Goal: Transaction & Acquisition: Purchase product/service

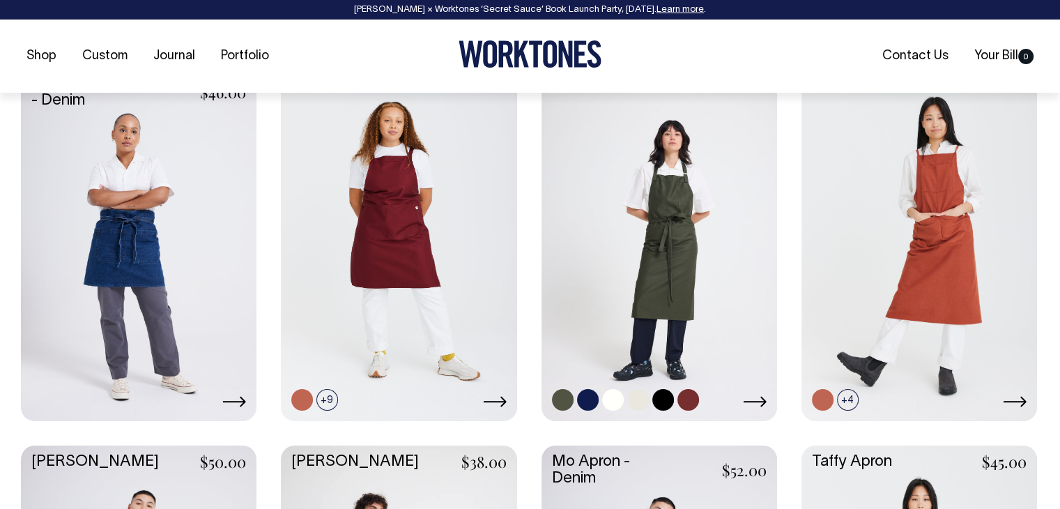
scroll to position [627, 0]
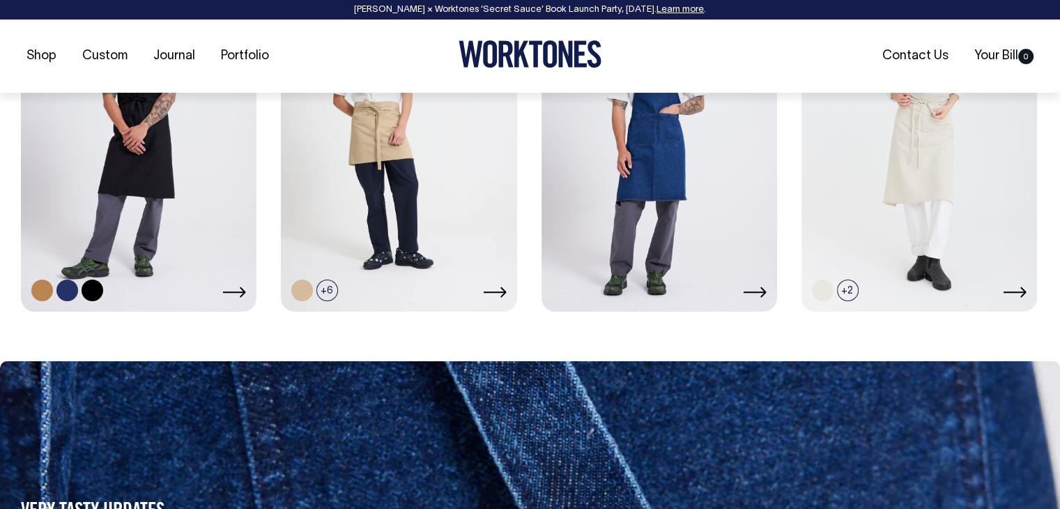
click at [126, 188] on link at bounding box center [139, 133] width 236 height 351
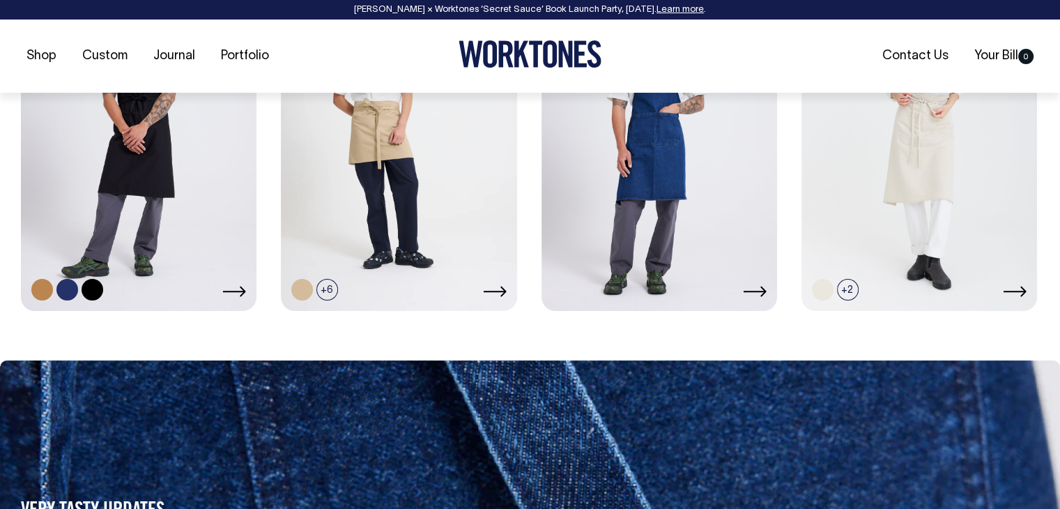
scroll to position [1115, 0]
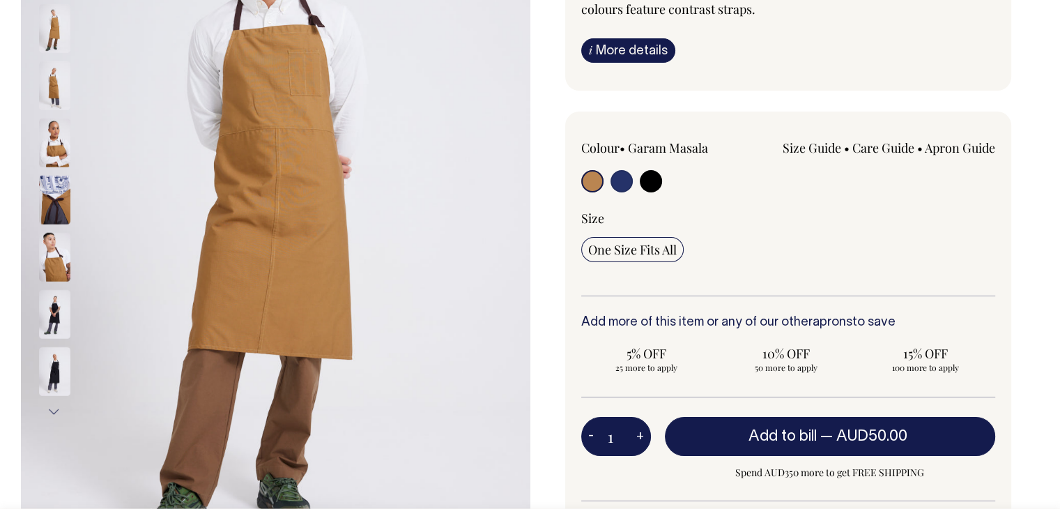
scroll to position [279, 0]
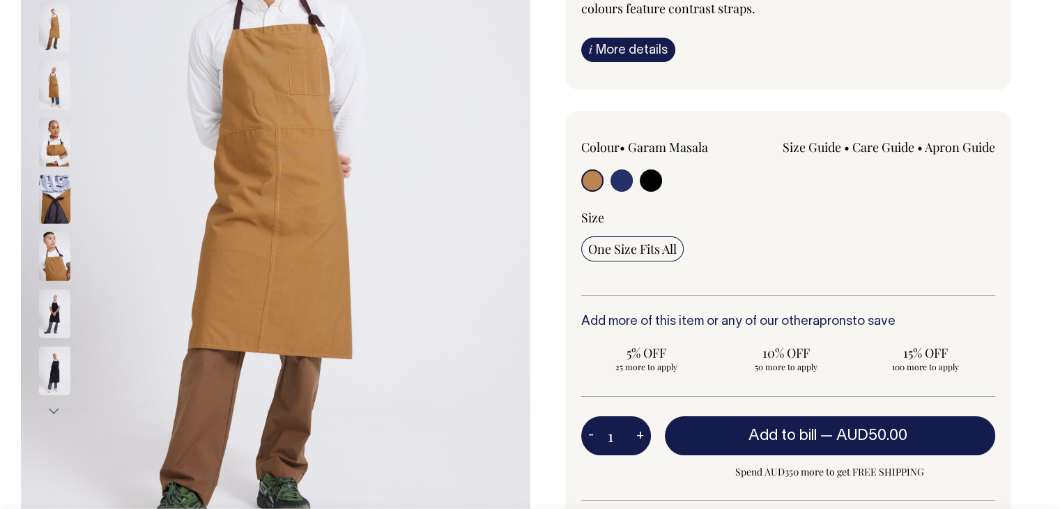
click at [621, 176] on input "radio" at bounding box center [621, 180] width 22 height 22
radio input "true"
select select "[DEMOGRAPHIC_DATA] Navy"
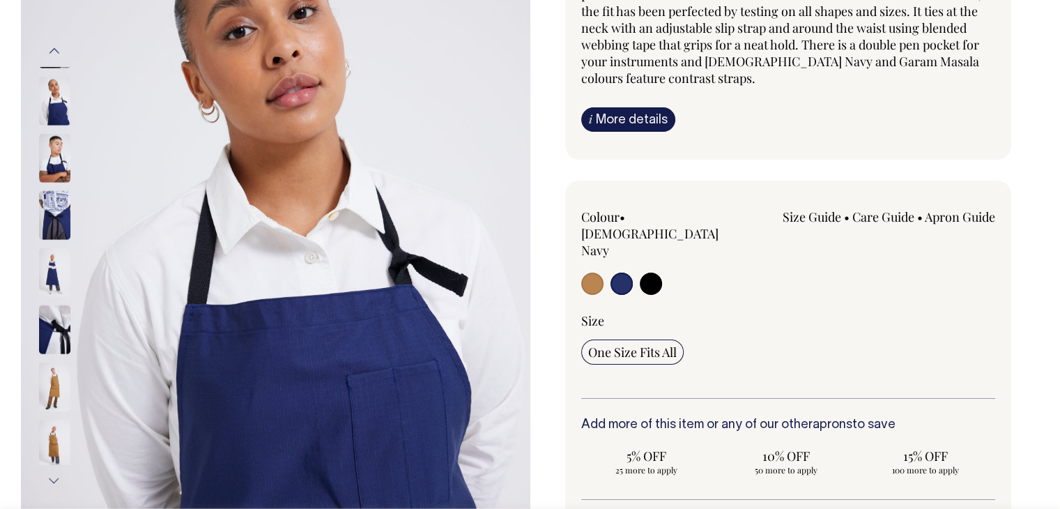
scroll to position [209, 0]
click at [44, 149] on img at bounding box center [54, 158] width 31 height 49
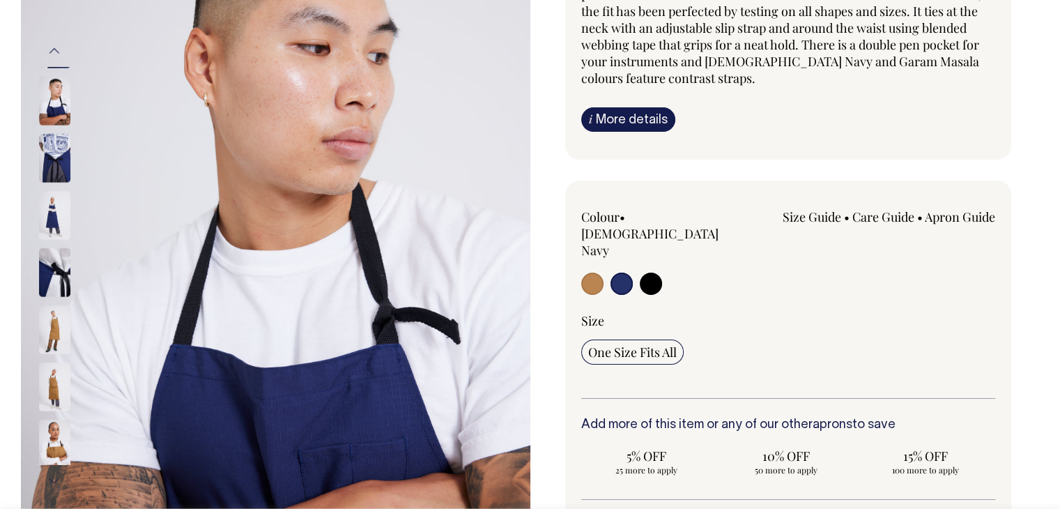
click at [59, 197] on img at bounding box center [54, 215] width 31 height 49
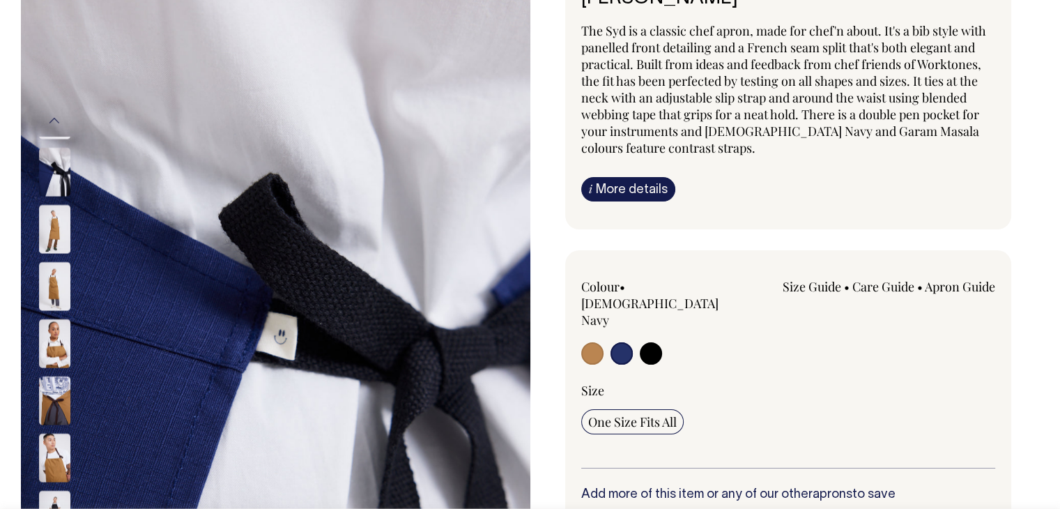
scroll to position [139, 0]
click at [633, 194] on link "i More details" at bounding box center [628, 189] width 94 height 24
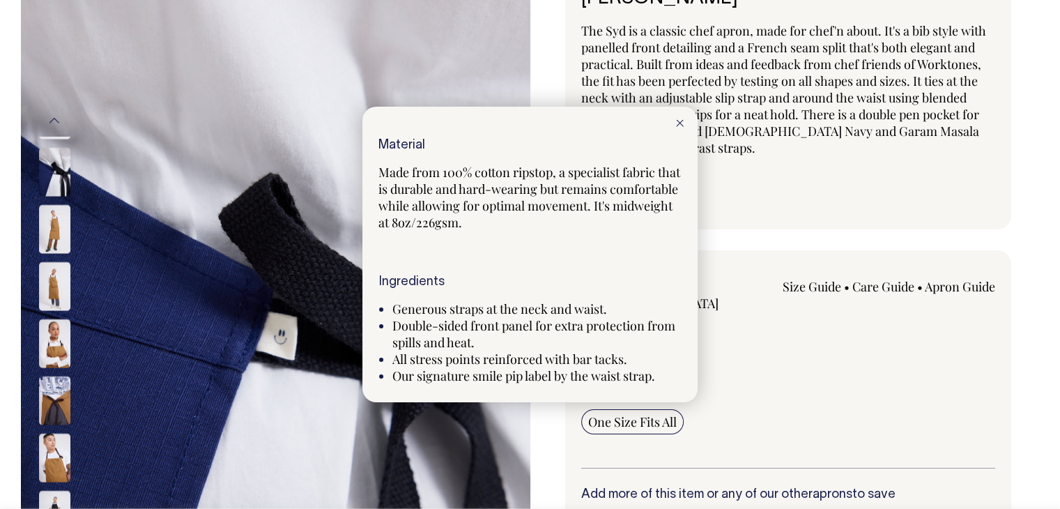
click at [940, 291] on div at bounding box center [530, 254] width 1060 height 509
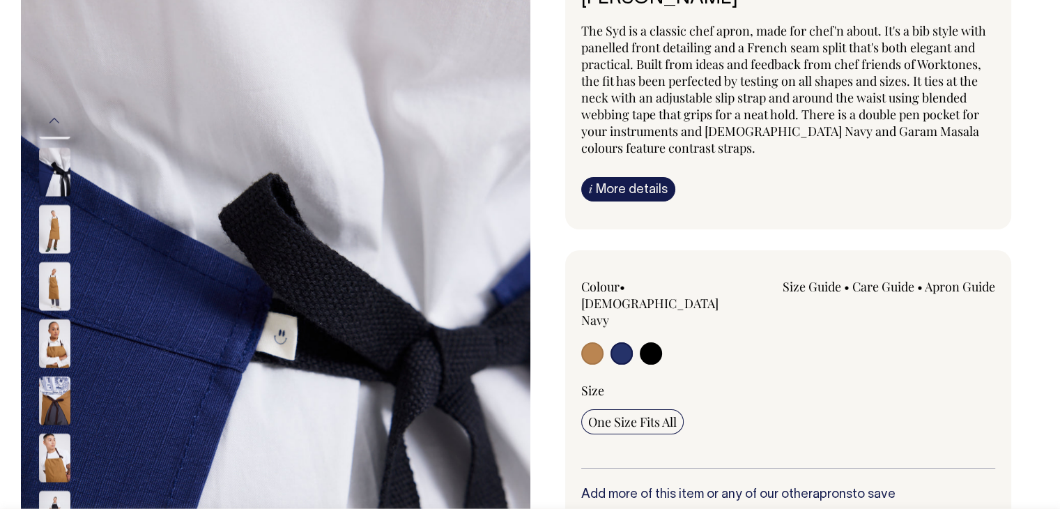
click at [939, 284] on link "Apron Guide" at bounding box center [960, 286] width 70 height 17
click at [805, 287] on link "Size Guide" at bounding box center [812, 286] width 59 height 17
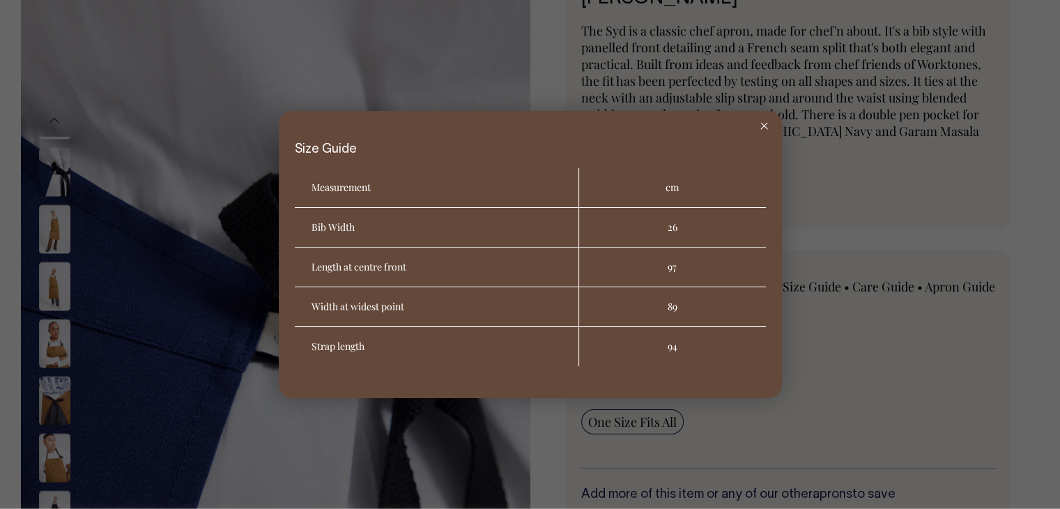
click at [758, 120] on div at bounding box center [764, 126] width 36 height 31
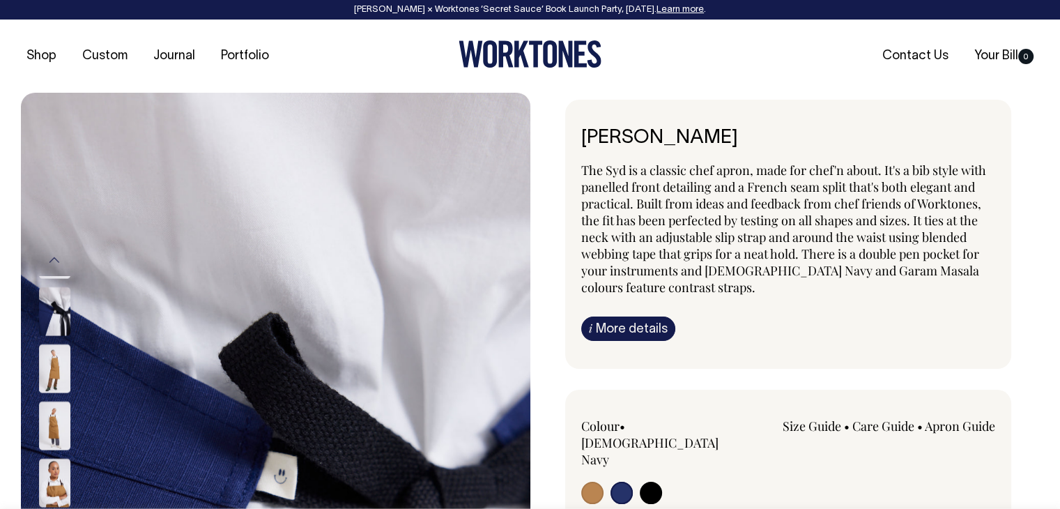
scroll to position [0, 0]
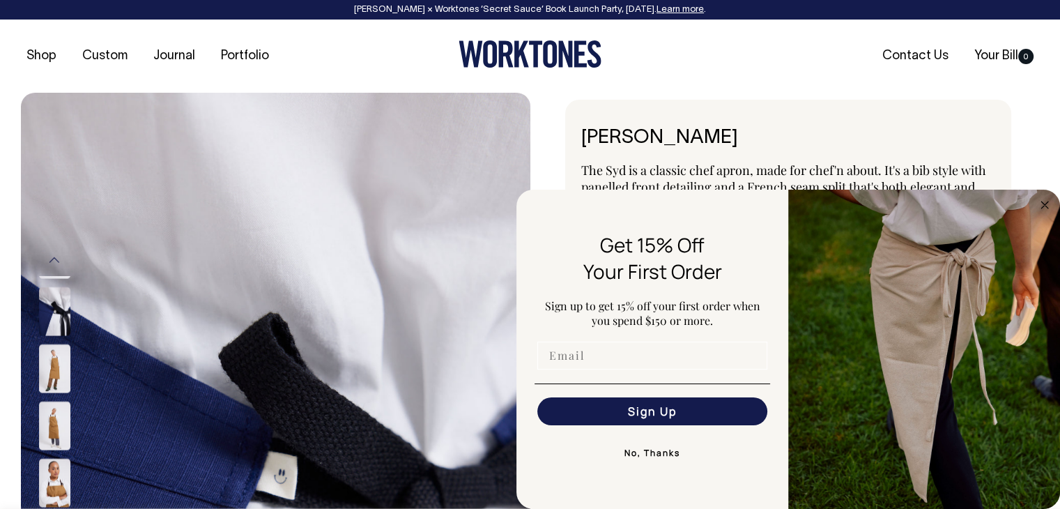
click at [566, 362] on input "Email" at bounding box center [652, 355] width 230 height 28
type input "hi@punpun.com.au"
click input "Submit" at bounding box center [0, 0] width 0 height 0
click at [642, 417] on button "Sign Up" at bounding box center [652, 411] width 230 height 28
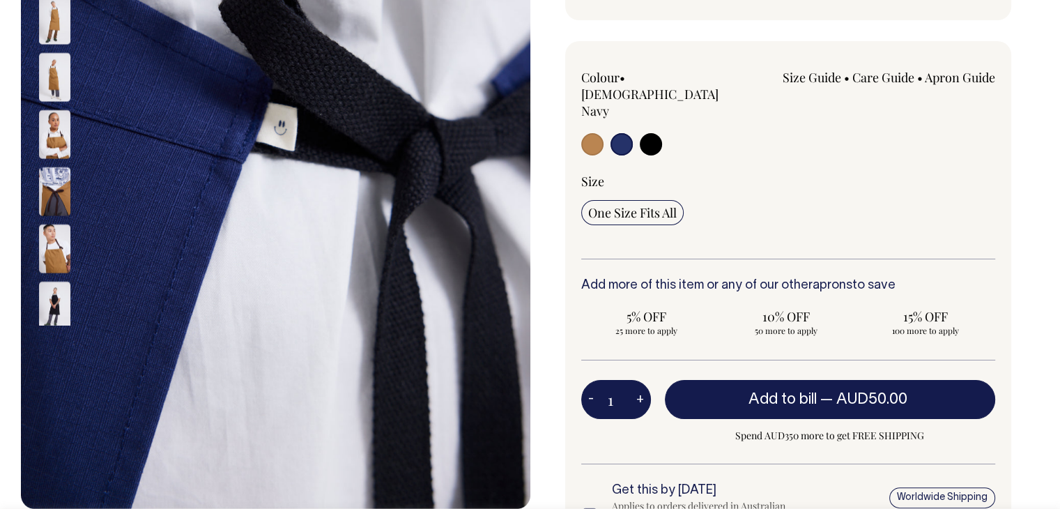
scroll to position [348, 0]
click at [642, 385] on button "+" at bounding box center [640, 399] width 22 height 28
type input "2"
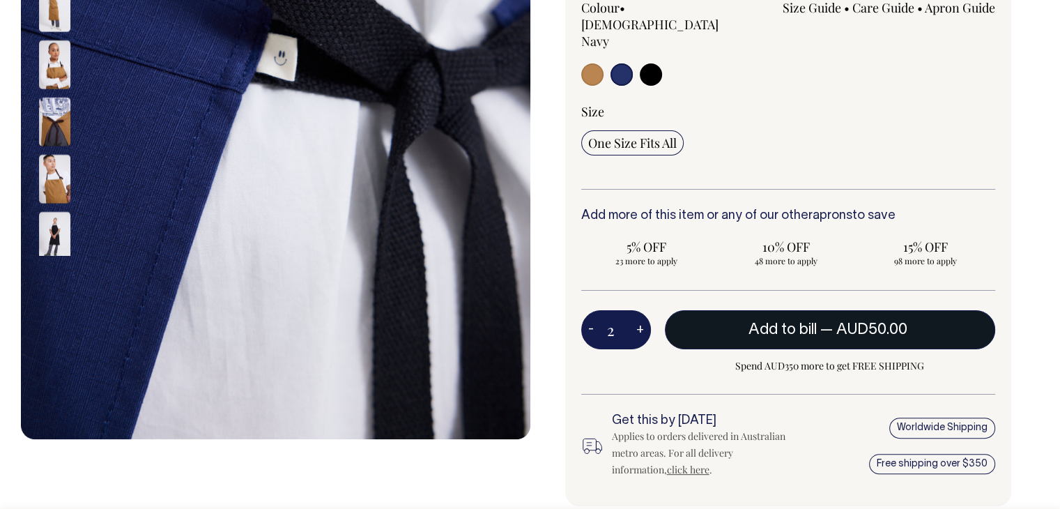
scroll to position [418, 0]
click at [794, 323] on span "Add to bill" at bounding box center [782, 330] width 68 height 14
type input "1"
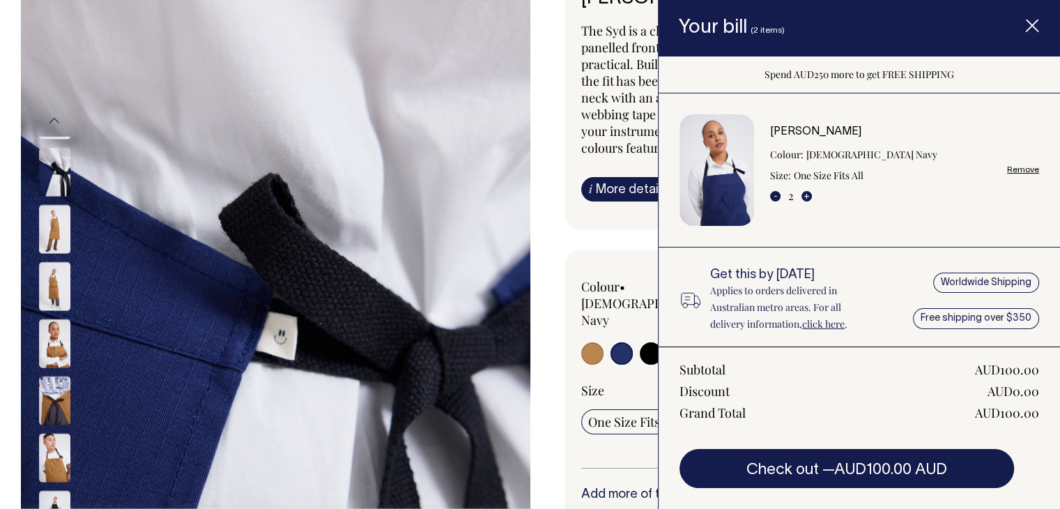
scroll to position [139, 0]
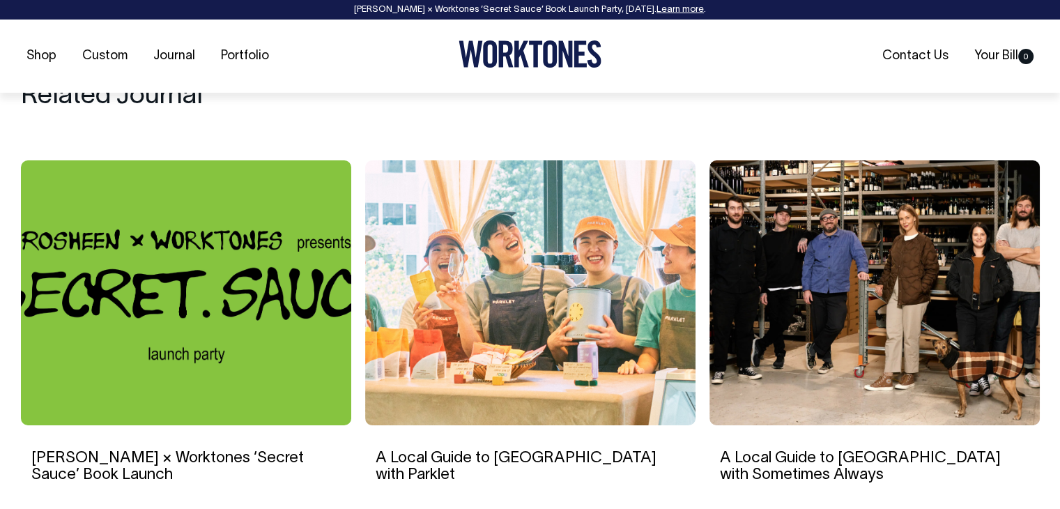
scroll to position [5087, 0]
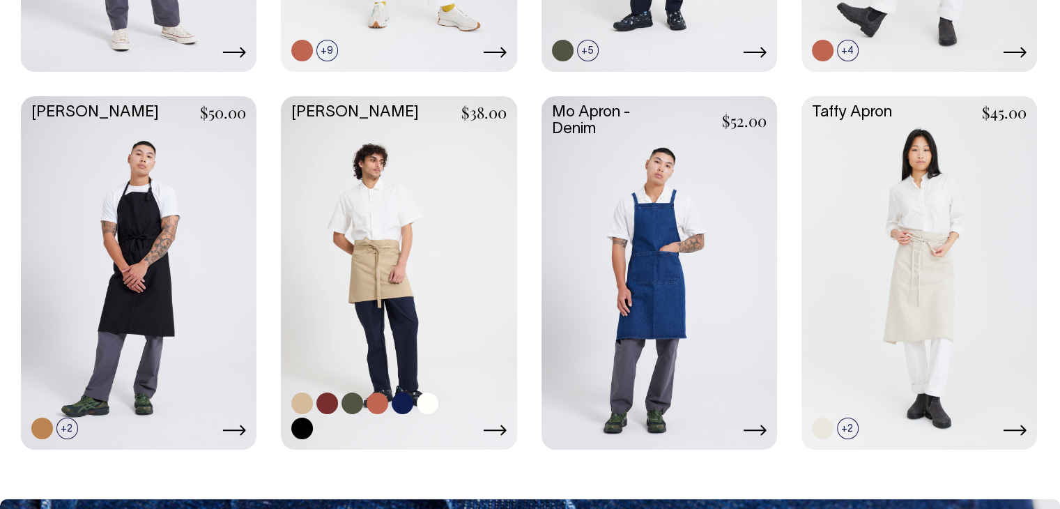
scroll to position [976, 0]
click at [371, 147] on link at bounding box center [399, 271] width 236 height 351
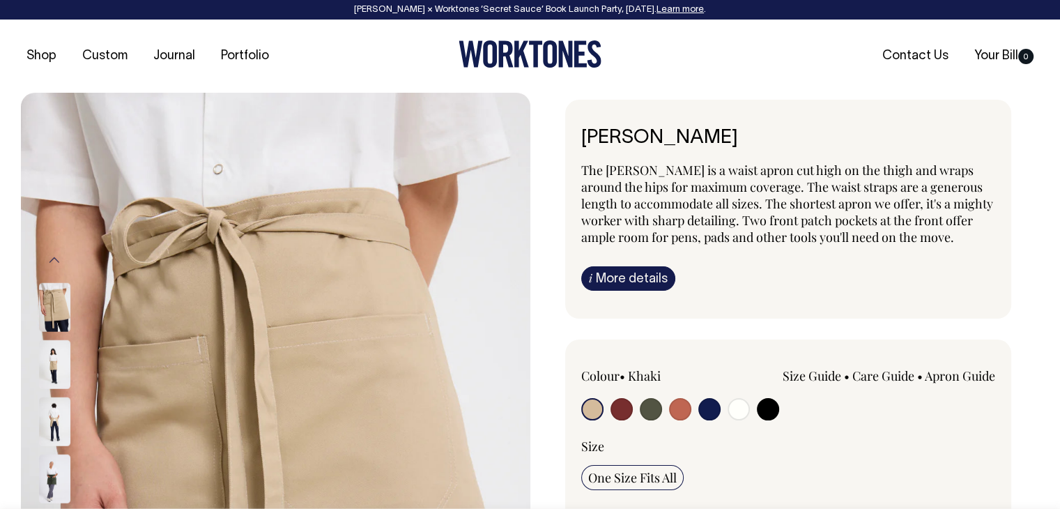
click at [714, 403] on input "radio" at bounding box center [709, 409] width 22 height 22
radio input "true"
select select "Dark Navy"
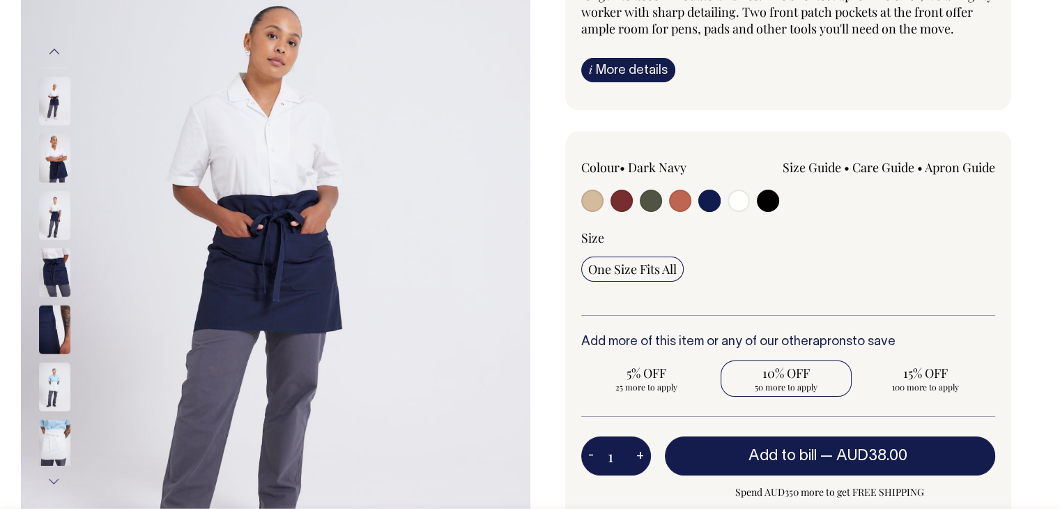
scroll to position [209, 0]
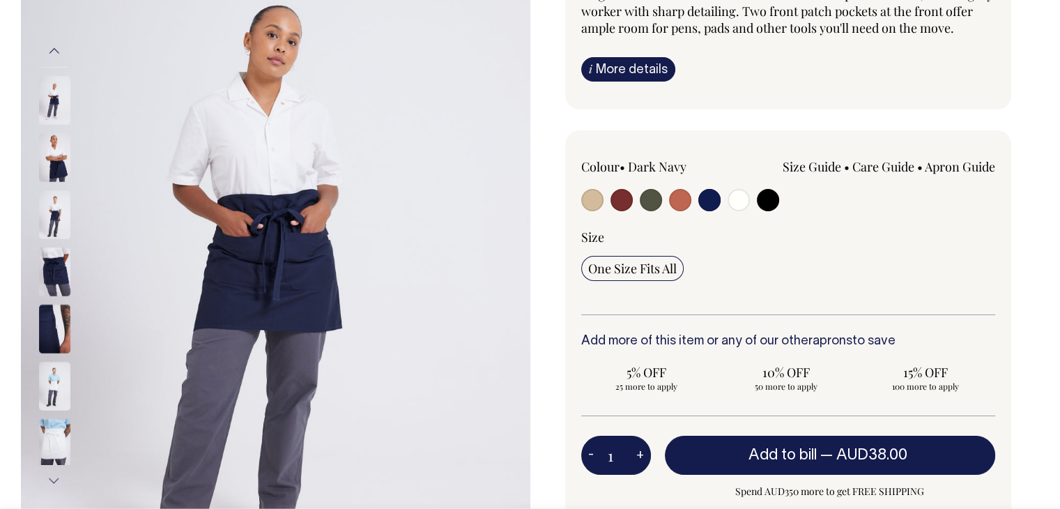
click at [29, 248] on img at bounding box center [275, 266] width 509 height 764
click at [56, 261] on img at bounding box center [54, 271] width 31 height 49
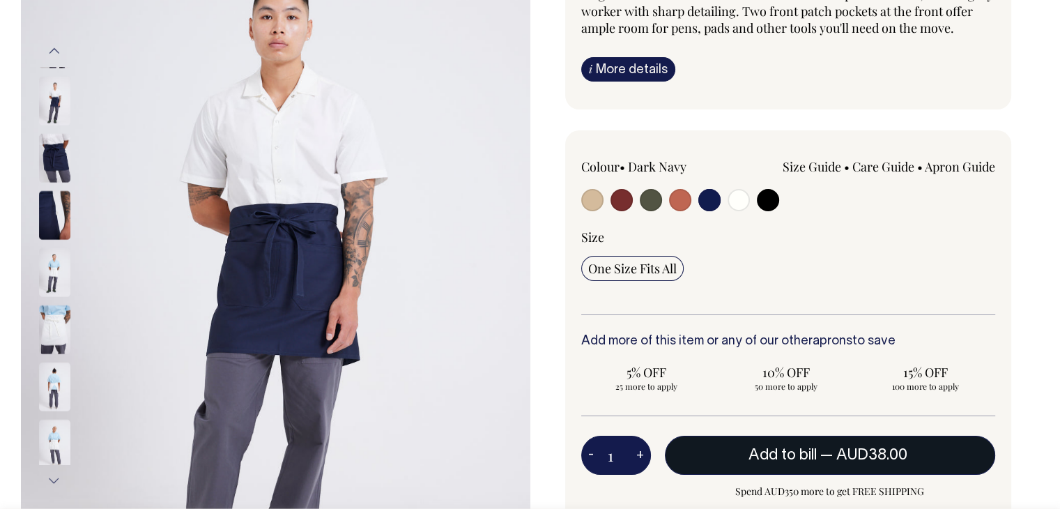
click at [797, 453] on span "Add to bill" at bounding box center [782, 455] width 68 height 14
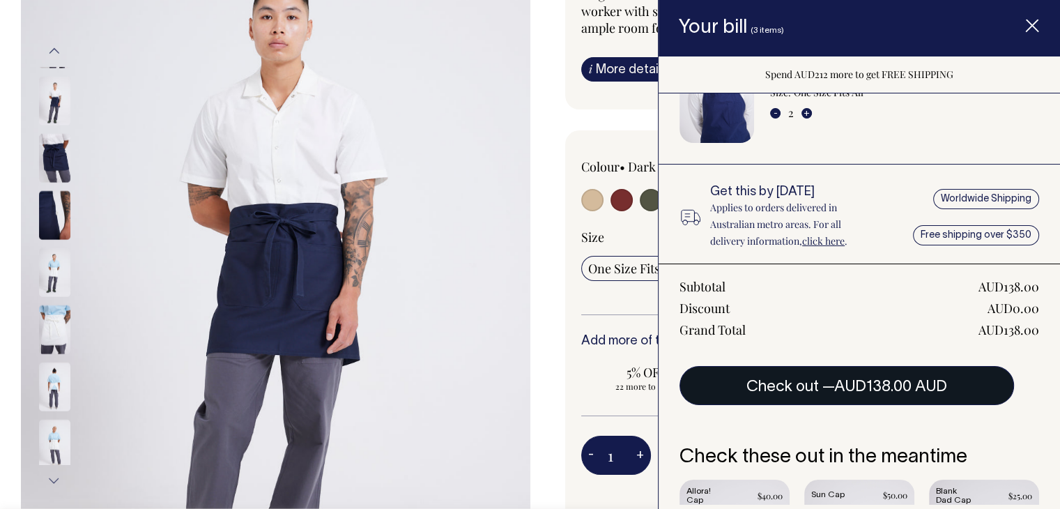
click at [833, 399] on button "Check out — AUD138.00 AUD" at bounding box center [846, 385] width 334 height 39
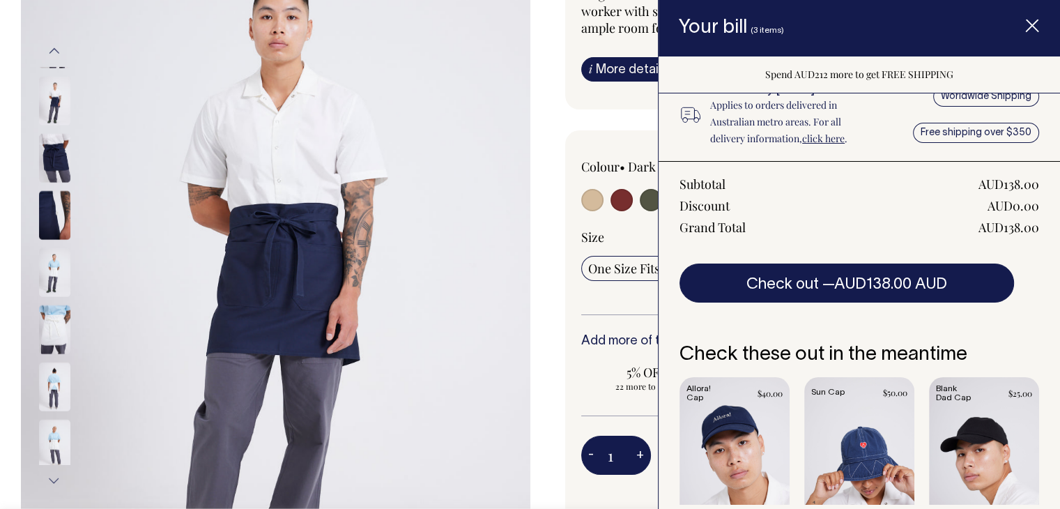
scroll to position [348, 0]
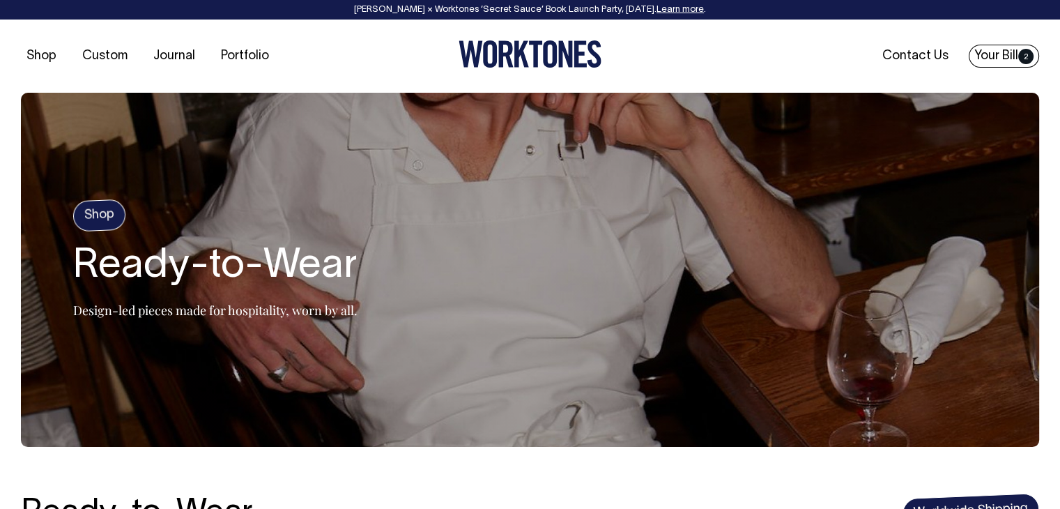
click at [982, 60] on link "Your Bill 2" at bounding box center [1004, 56] width 70 height 23
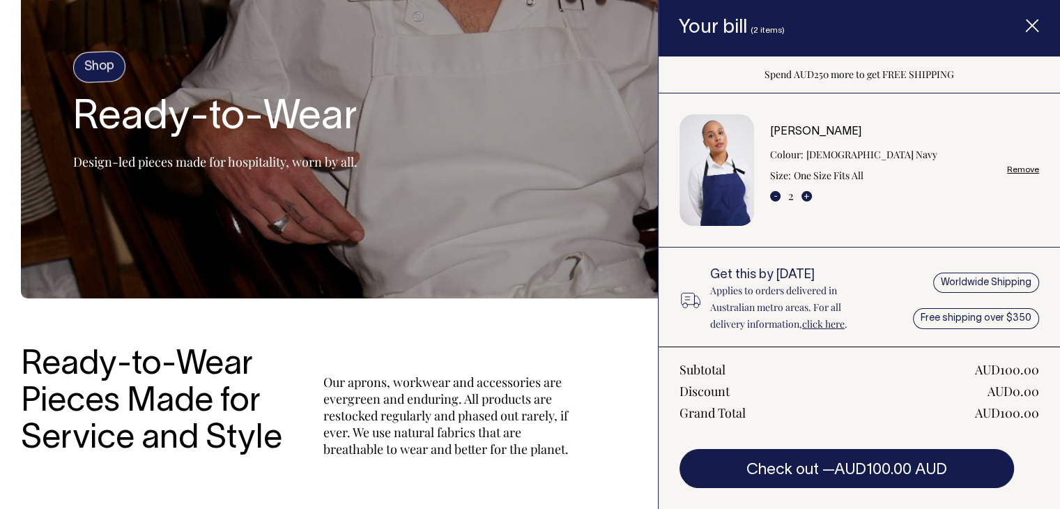
scroll to position [139, 0]
